Goal: Task Accomplishment & Management: Use online tool/utility

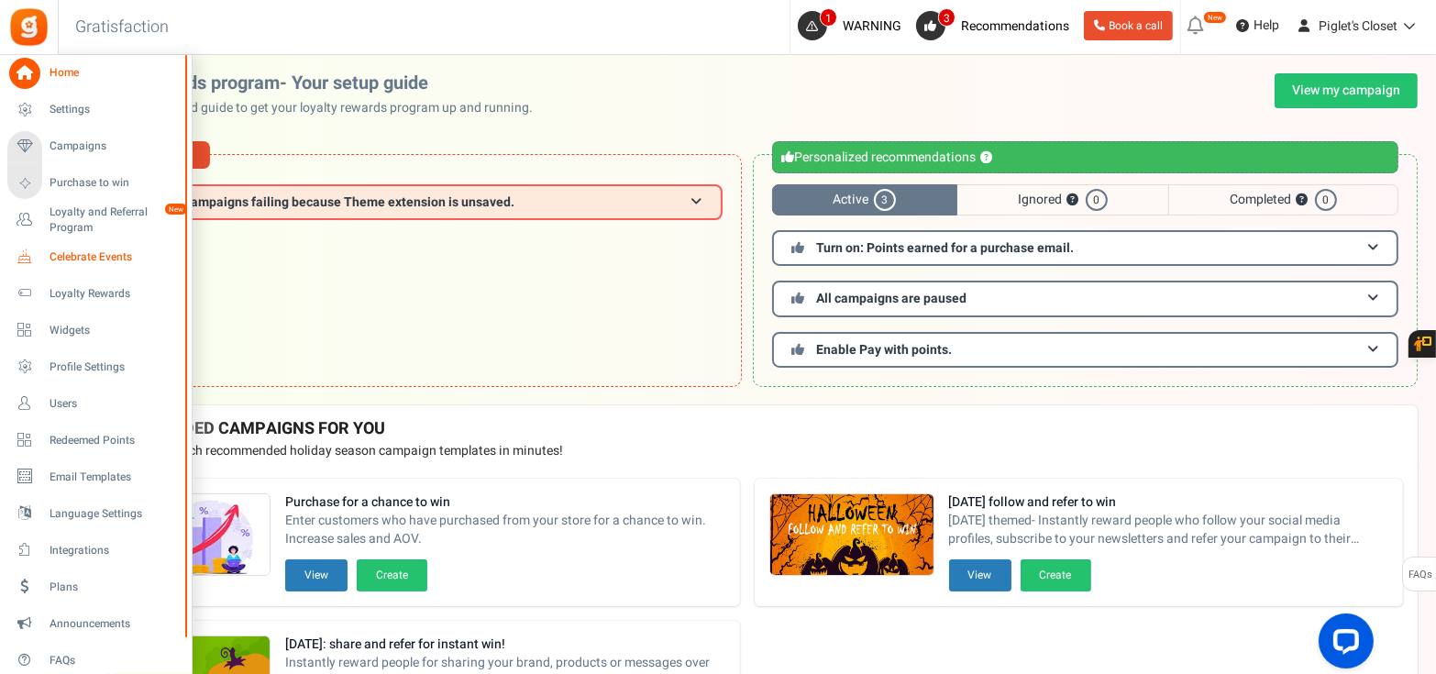
click at [116, 254] on span "Celebrate Events" at bounding box center [114, 257] width 128 height 16
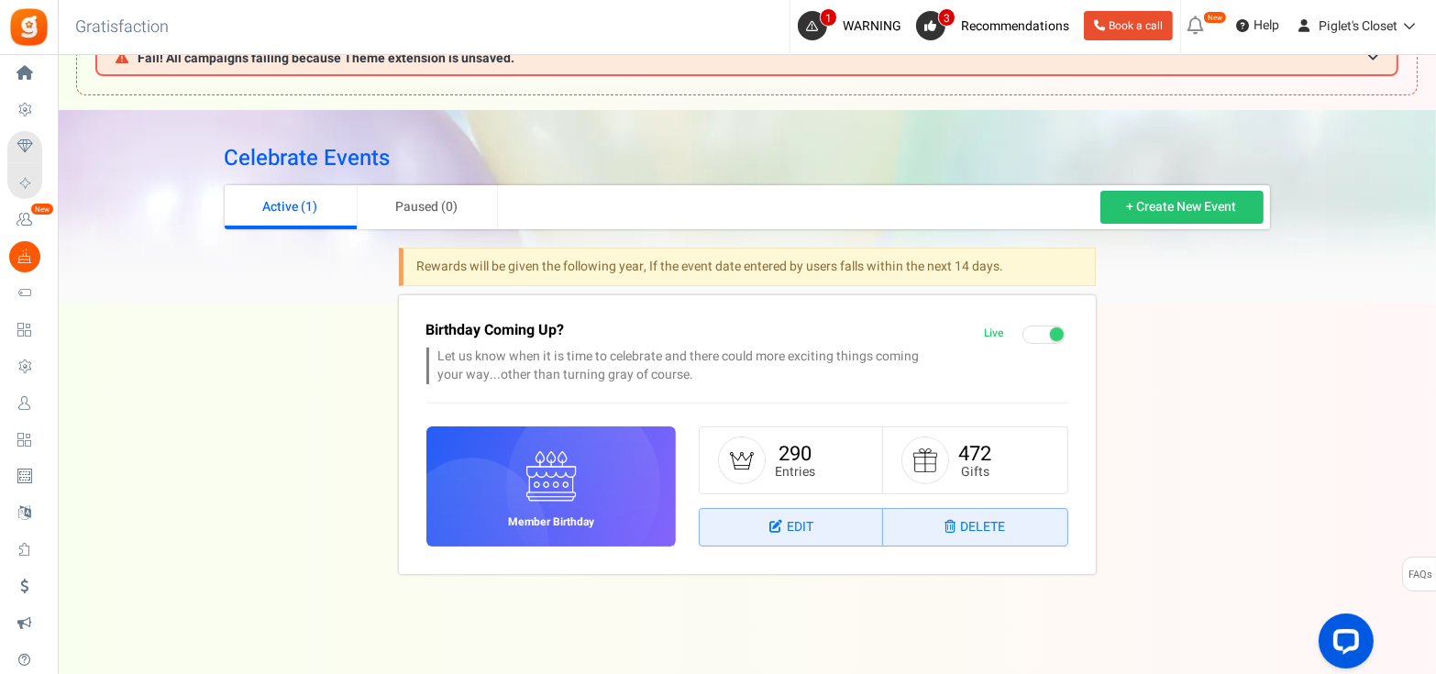
scroll to position [106, 0]
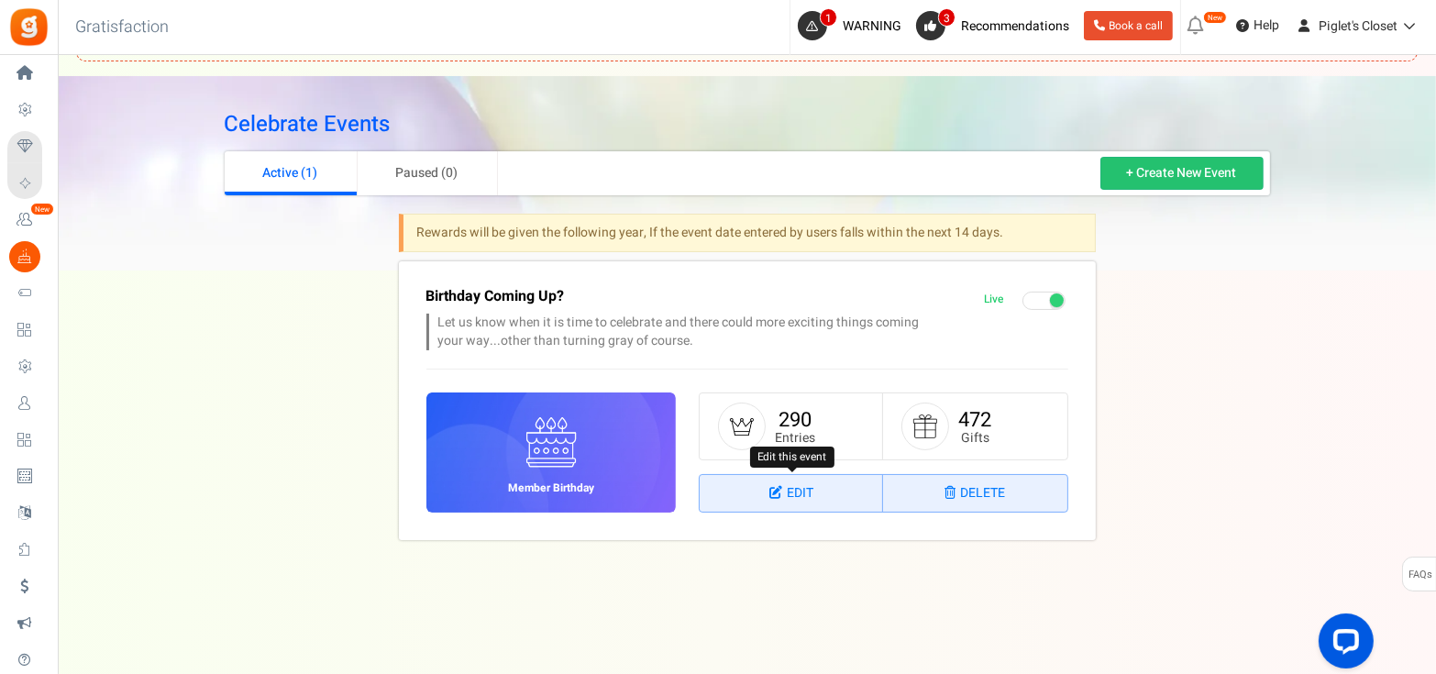
click at [757, 487] on link "Edit" at bounding box center [791, 493] width 183 height 37
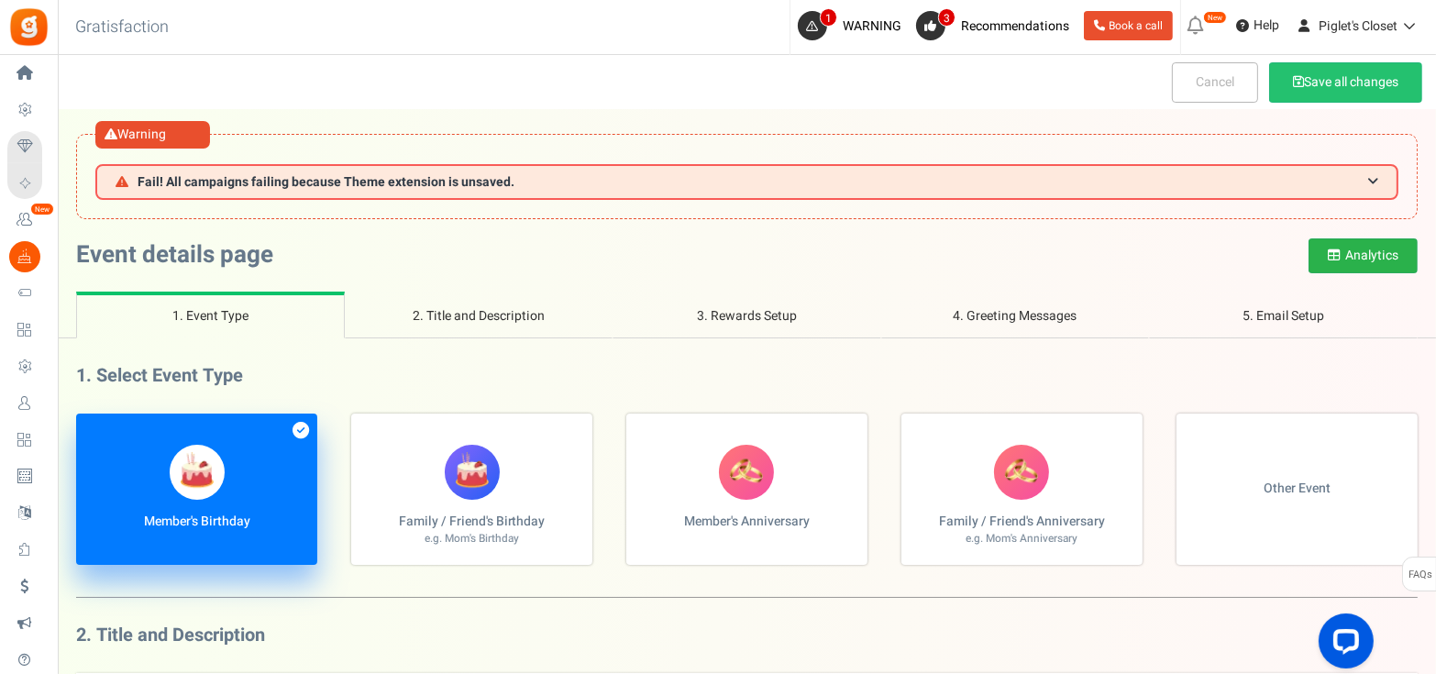
click at [1338, 256] on icon at bounding box center [1334, 255] width 13 height 13
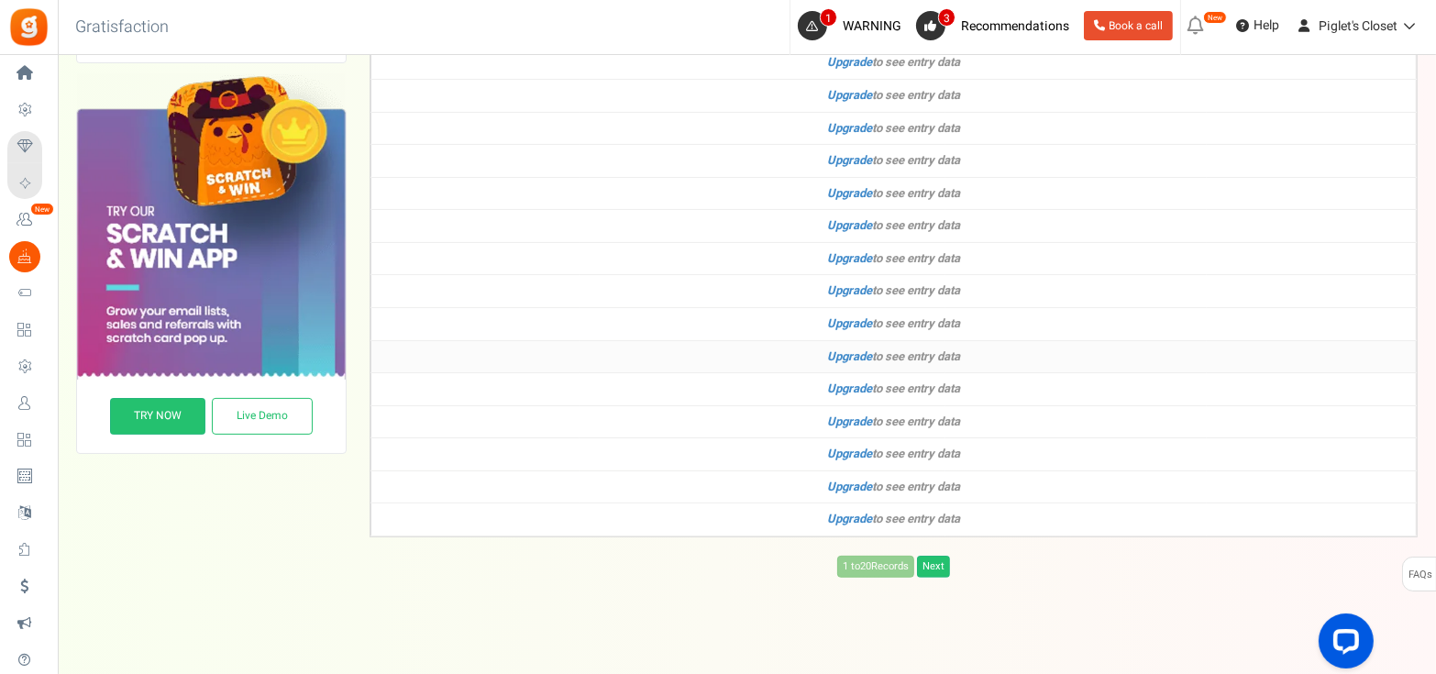
scroll to position [471, 0]
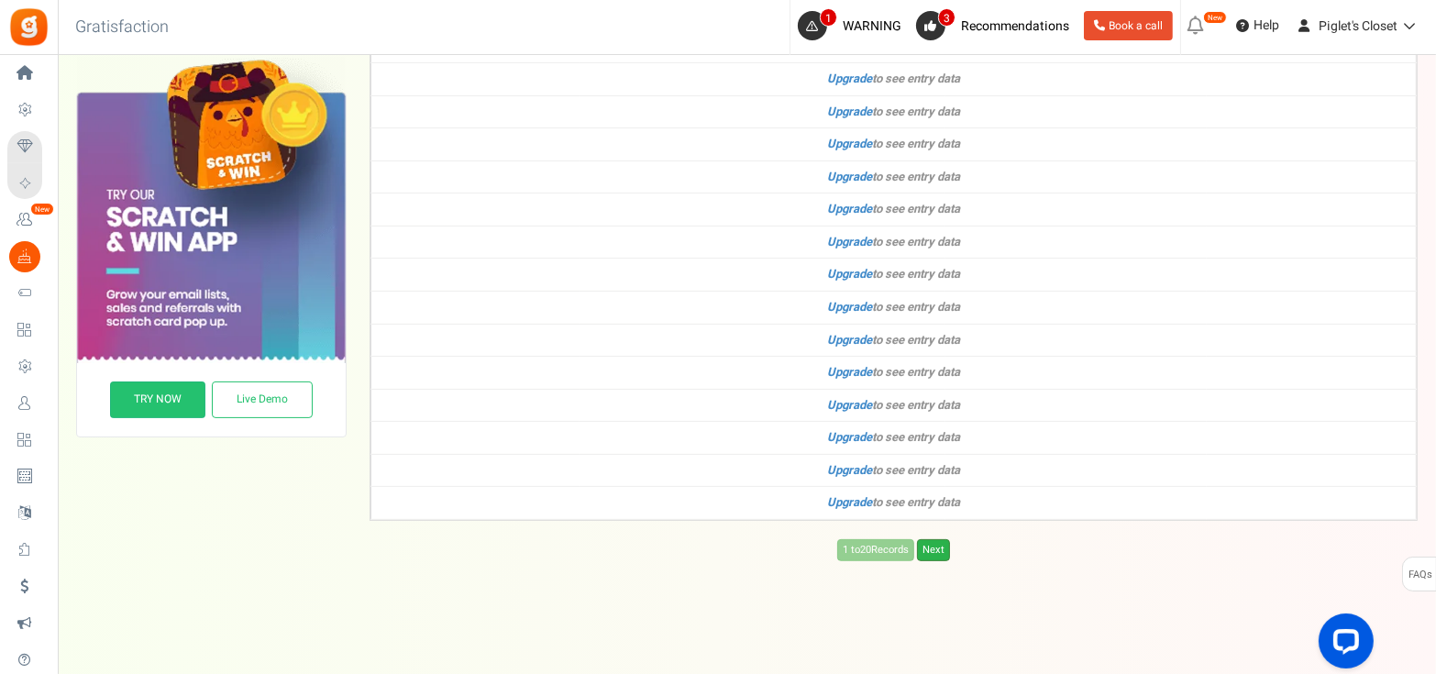
click at [950, 541] on link "Next" at bounding box center [933, 550] width 33 height 22
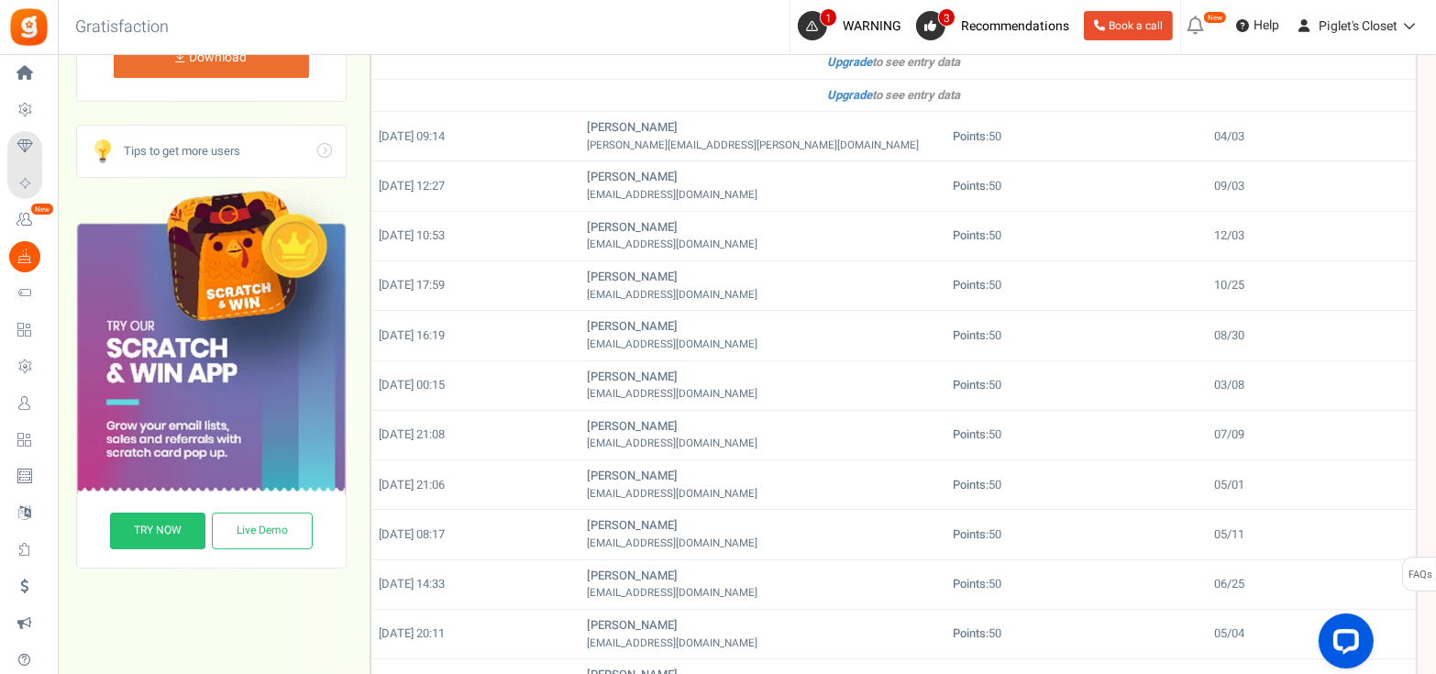
scroll to position [127, 0]
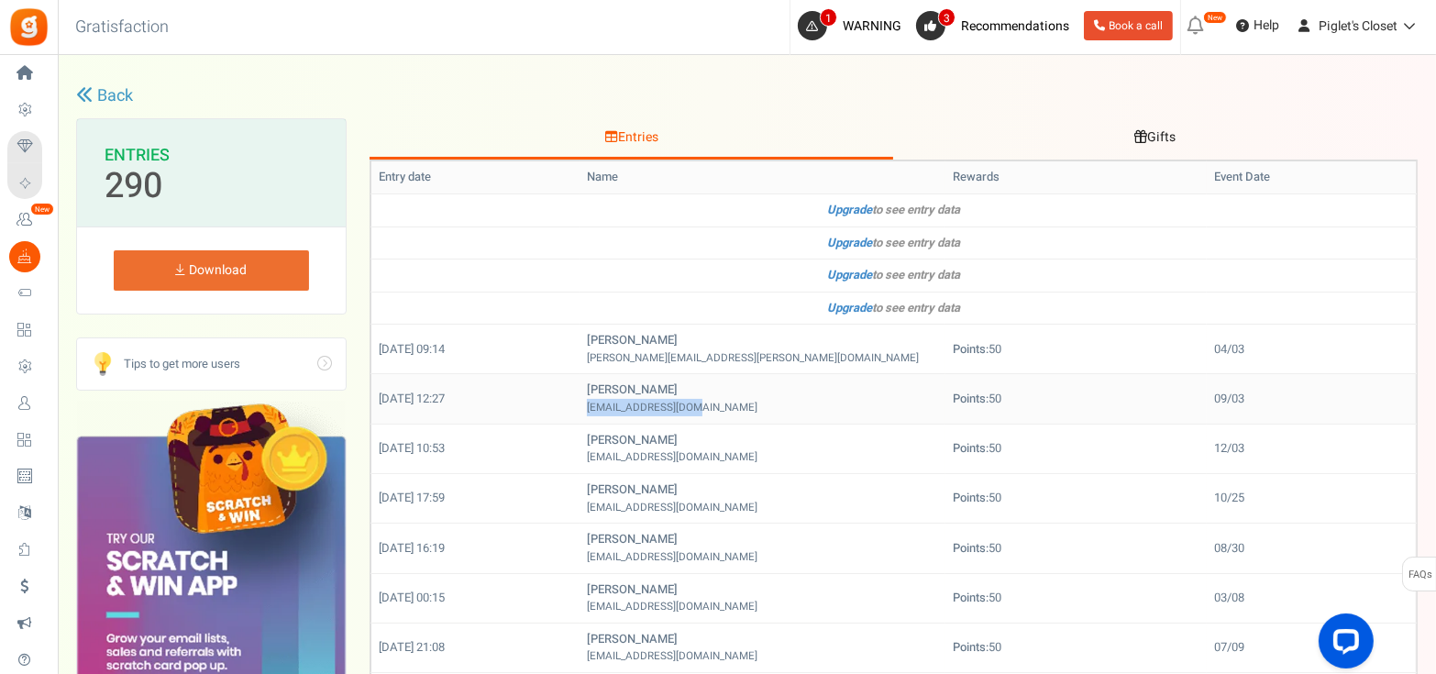
drag, startPoint x: 706, startPoint y: 407, endPoint x: 582, endPoint y: 406, distance: 123.8
click at [582, 406] on td "[PERSON_NAME] [EMAIL_ADDRESS][DOMAIN_NAME]" at bounding box center [763, 399] width 366 height 50
copy small "[EMAIL_ADDRESS][DOMAIN_NAME]"
